Goal: Transaction & Acquisition: Subscribe to service/newsletter

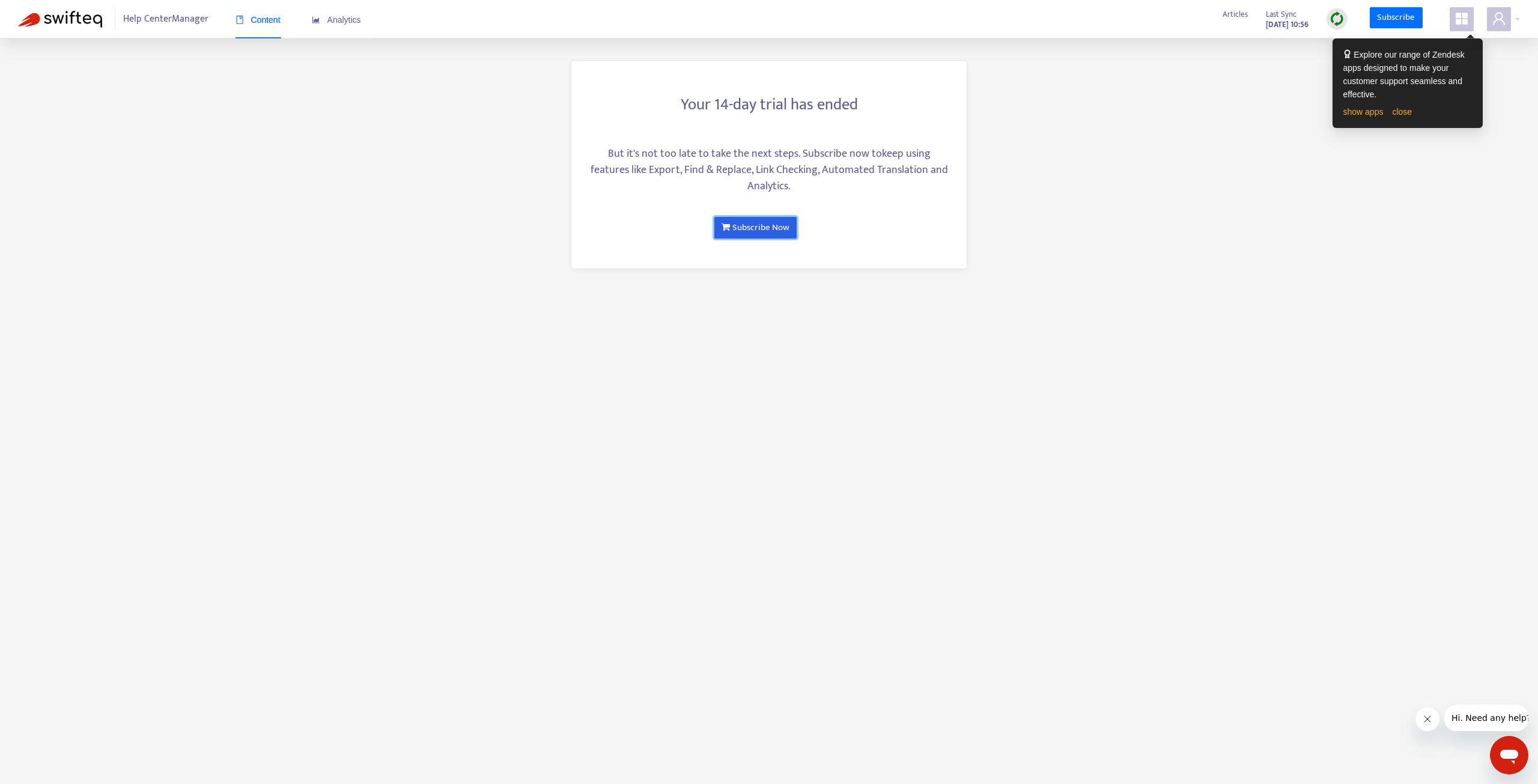
click at [764, 219] on link "Subscribe Now" at bounding box center [755, 227] width 82 height 21
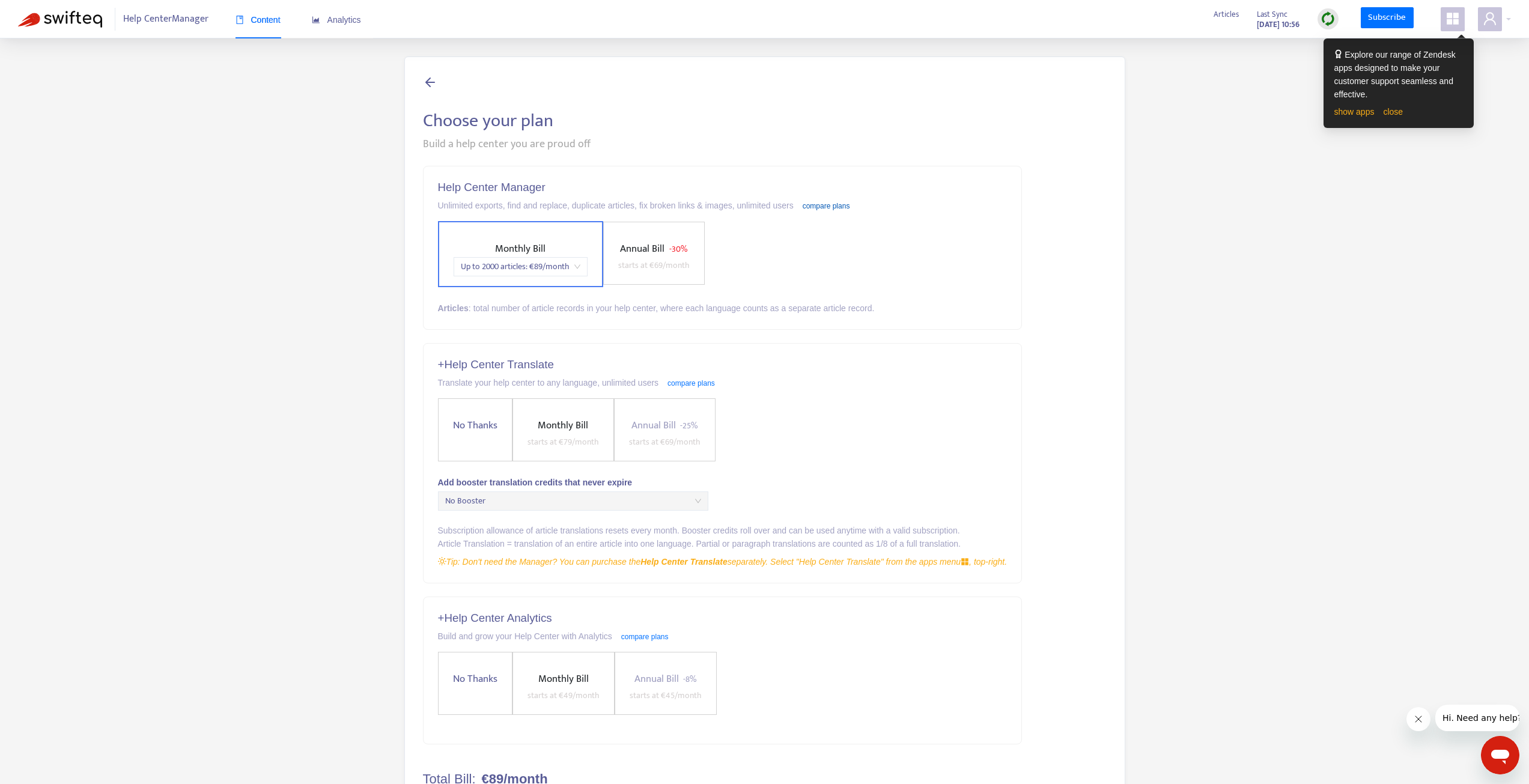
click at [821, 203] on link "compare plans" at bounding box center [826, 206] width 48 height 8
